Goal: Transaction & Acquisition: Download file/media

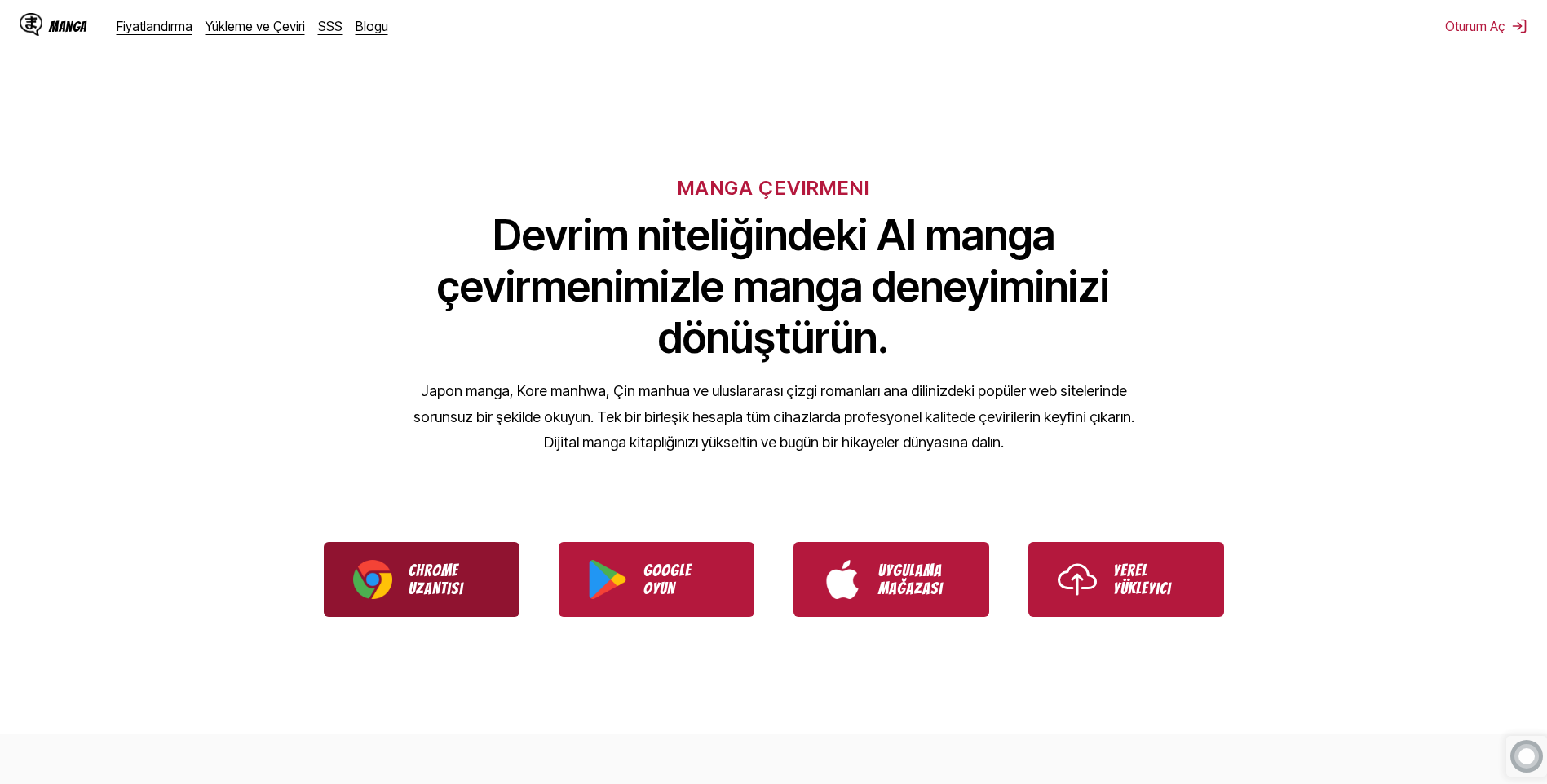
click at [430, 580] on p "Chrome Uzantısı" at bounding box center [449, 579] width 81 height 36
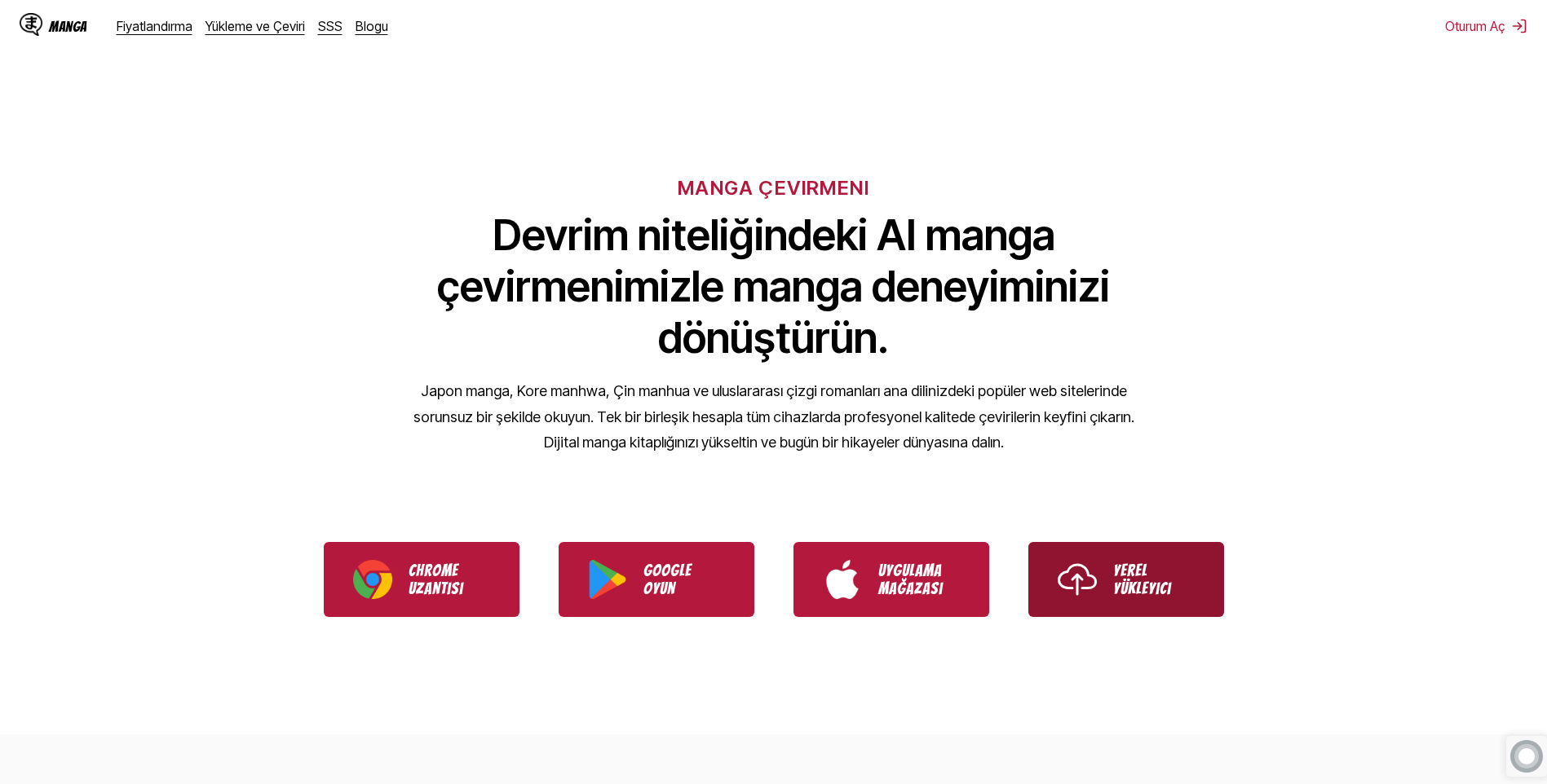
click at [1123, 582] on p "Yerel Yükleyici" at bounding box center [1153, 579] width 81 height 36
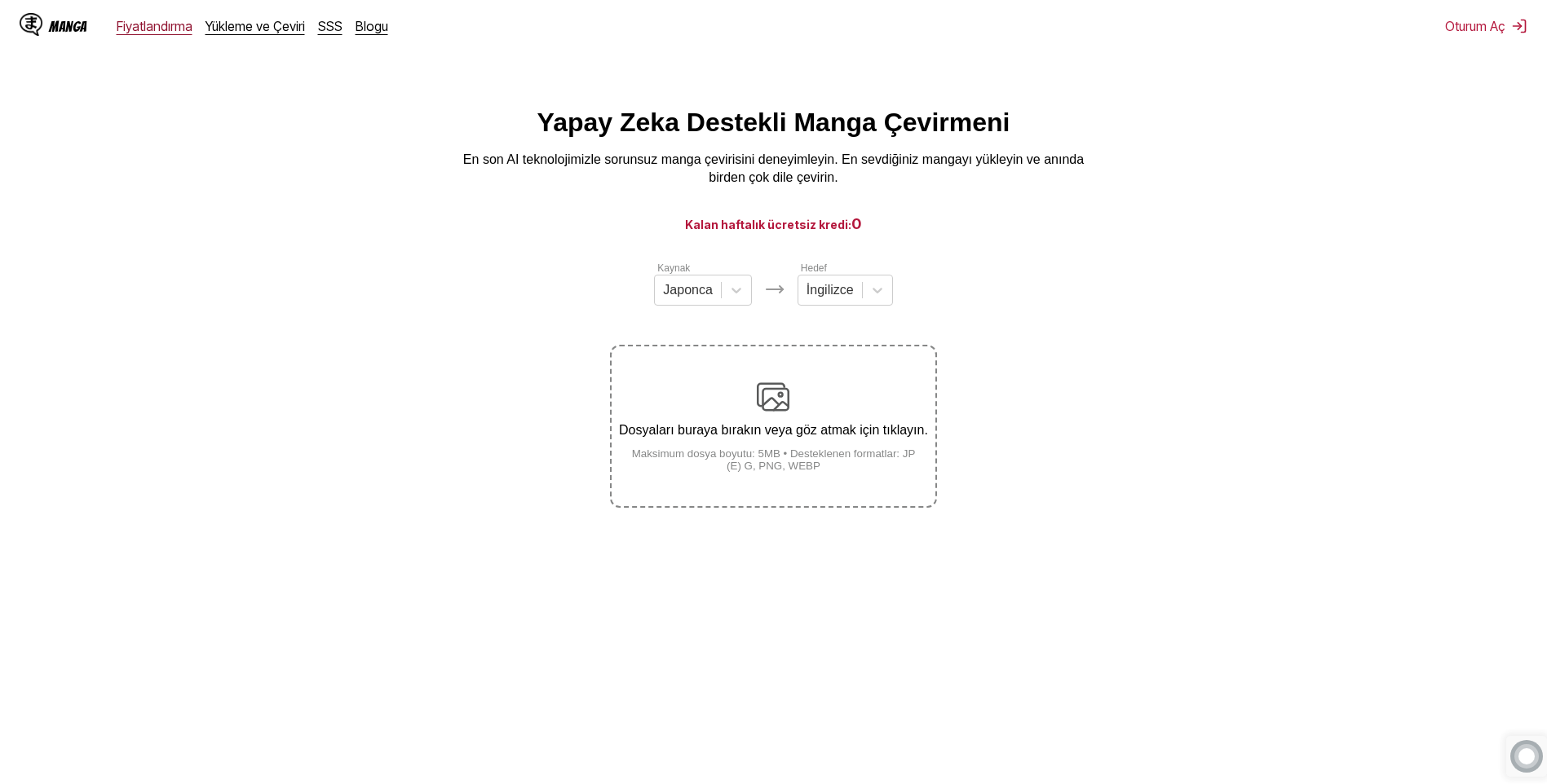
click at [169, 31] on link "Fiyatlandırma" at bounding box center [154, 26] width 76 height 17
